Goal: Navigation & Orientation: Find specific page/section

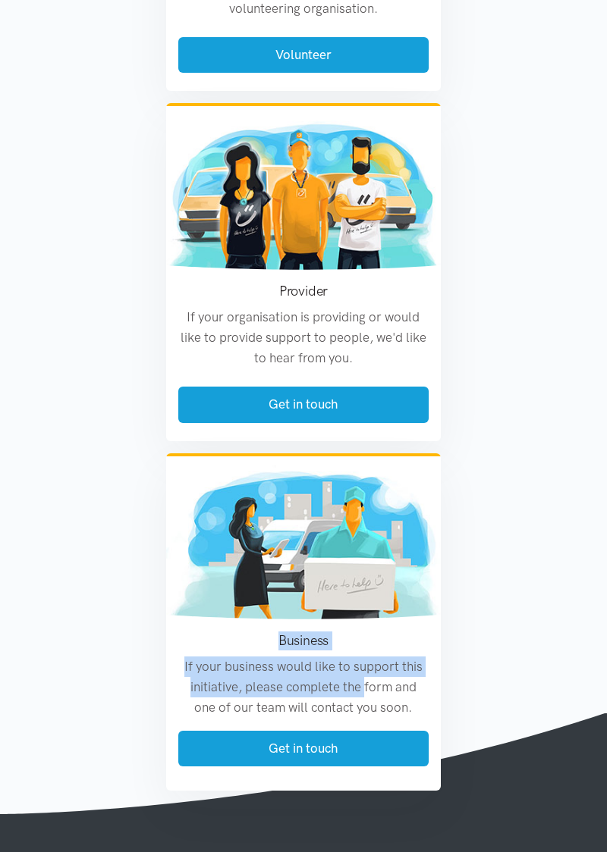
scroll to position [2707, 0]
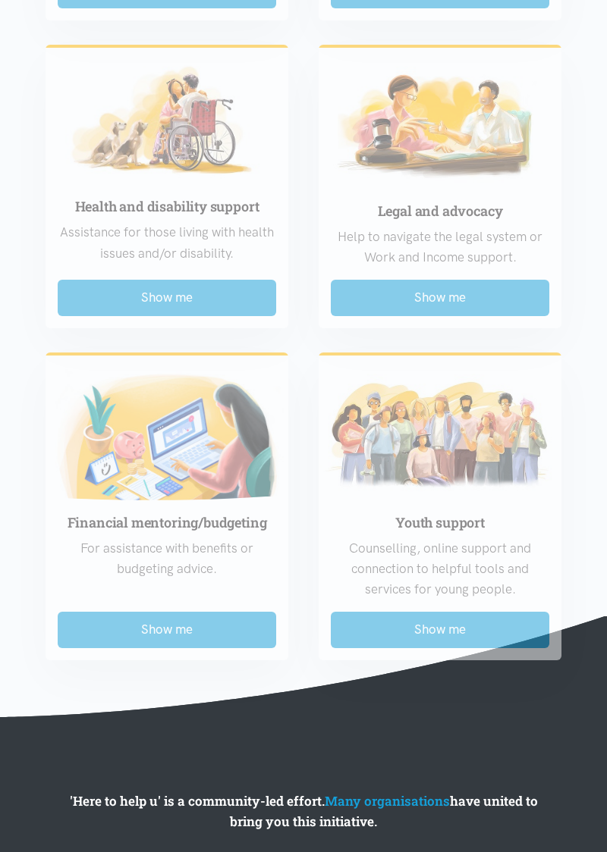
scroll to position [1482, 0]
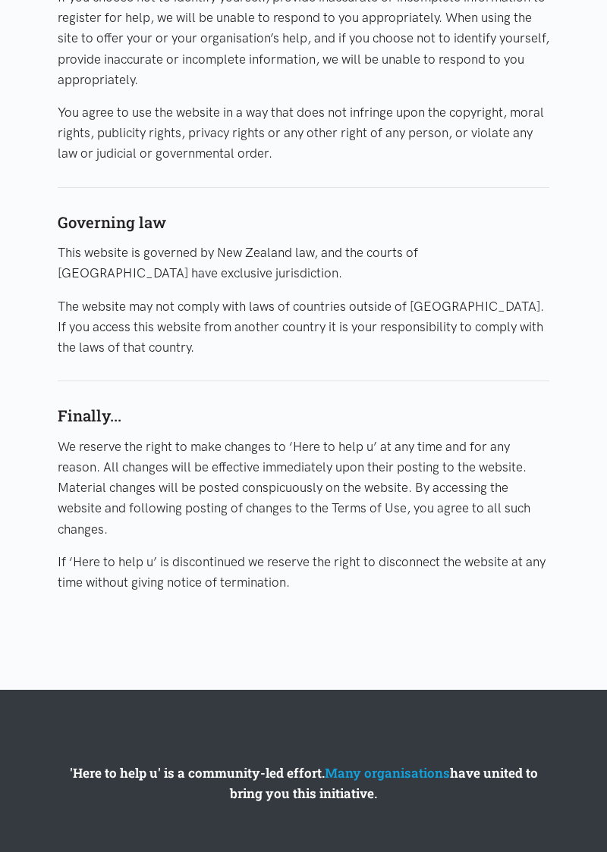
scroll to position [1963, 0]
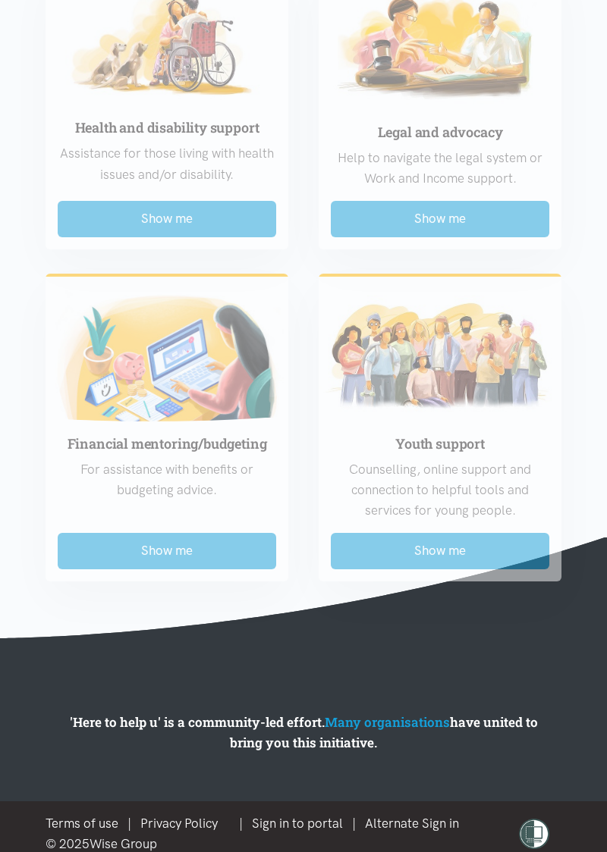
scroll to position [1482, 0]
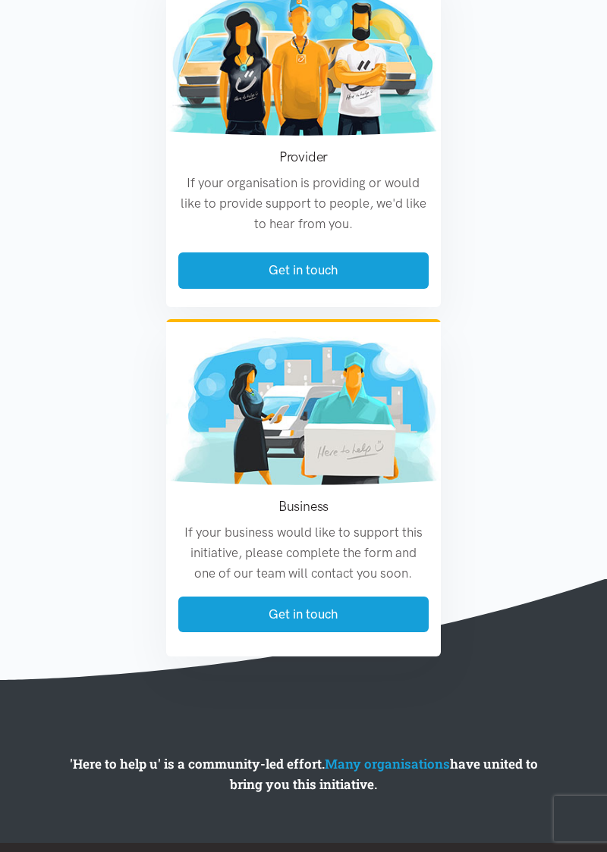
scroll to position [1847, 0]
